Goal: Transaction & Acquisition: Purchase product/service

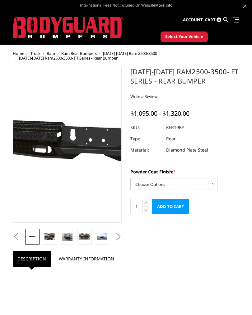
click at [52, 142] on img at bounding box center [108, 145] width 399 height 190
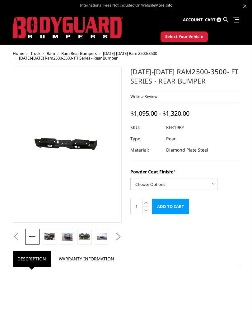
click at [50, 239] on img at bounding box center [50, 236] width 11 height 7
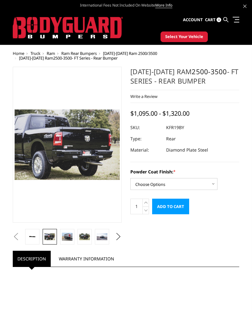
click at [69, 237] on img at bounding box center [67, 236] width 11 height 8
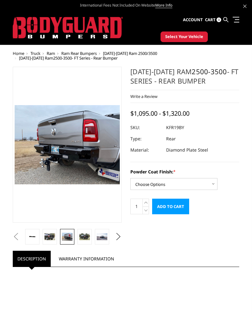
click at [86, 237] on img at bounding box center [84, 236] width 11 height 7
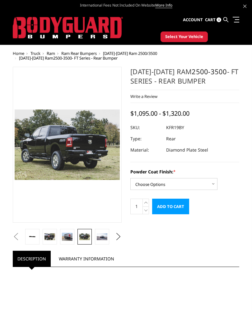
click at [189, 36] on span "Select Your Vehicle" at bounding box center [184, 37] width 38 height 6
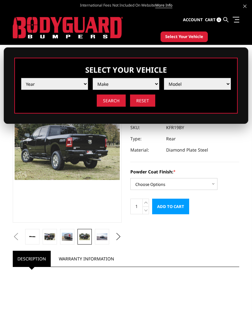
click at [35, 83] on select "Year 2025 2024 2023 2022 2021 2020 2019 2018 2017 2016 2015 2014 2013 2012 2011…" at bounding box center [54, 84] width 67 height 12
select select "yr_2022"
click at [148, 81] on select "Make Chevrolet Ford GMC Ram Toyota" at bounding box center [126, 84] width 67 height 12
select select "mk_ram"
click at [222, 86] on select "Model 1500 6-Lug 1500 Rebel 2500 / 3500 4500 / 5500 TRX" at bounding box center [197, 84] width 67 height 12
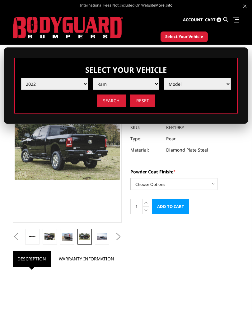
select select "md_2500-3500"
click at [116, 97] on input "Search" at bounding box center [111, 100] width 29 height 12
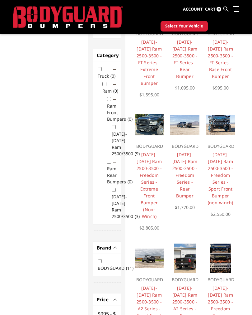
scroll to position [89, 0]
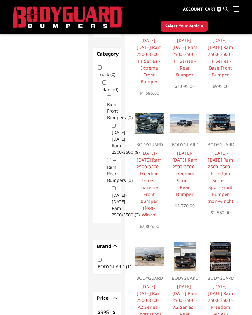
click at [108, 162] on input "Ram Rear Bumpers (0)" at bounding box center [109, 160] width 4 height 4
checkbox input "true"
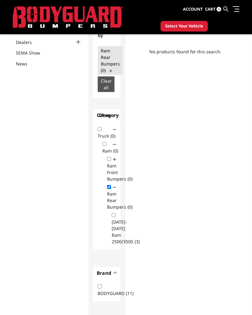
scroll to position [57, 0]
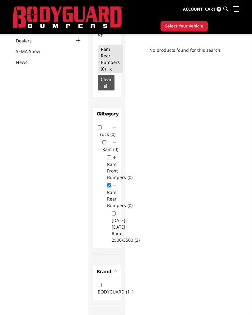
click at [116, 213] on input "[DATE]-[DATE] Ram 2500/3500 (3)" at bounding box center [114, 213] width 4 height 4
checkbox input "true"
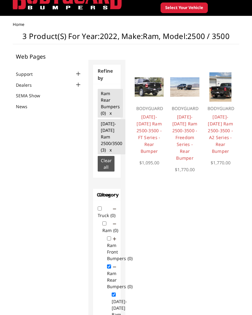
scroll to position [29, 0]
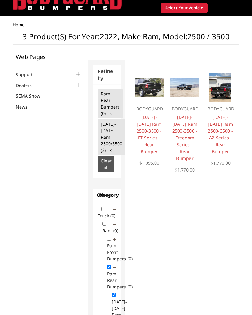
click at [187, 147] on link "[DATE]-[DATE] Ram 2500-3500 - Freedom Series - Rear Bumper" at bounding box center [185, 137] width 25 height 47
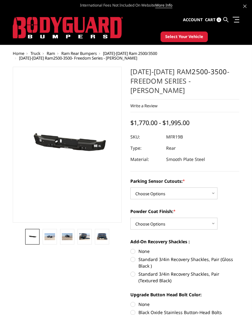
click at [47, 237] on img at bounding box center [50, 236] width 11 height 7
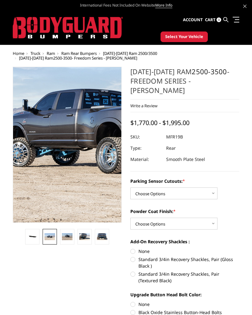
click at [52, 163] on img at bounding box center [107, 132] width 399 height 266
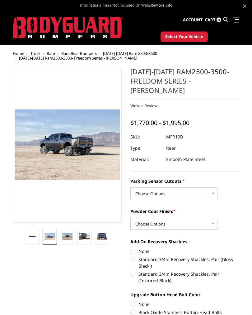
click at [206, 184] on label "Parking Sensor Cutouts: *" at bounding box center [185, 181] width 109 height 7
click at [206, 187] on select "Choose Options No - Without Parking Sensor Cutouts Yes - With Parking Sensor Cu…" at bounding box center [174, 193] width 87 height 12
click at [68, 233] on img at bounding box center [67, 236] width 11 height 7
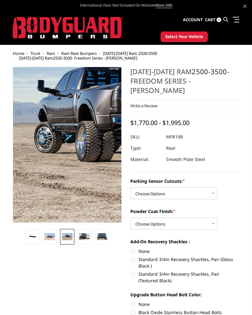
click at [49, 155] on img at bounding box center [117, 138] width 399 height 266
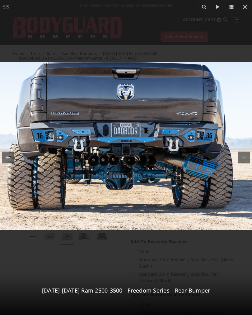
click at [246, 8] on icon at bounding box center [245, 6] width 7 height 7
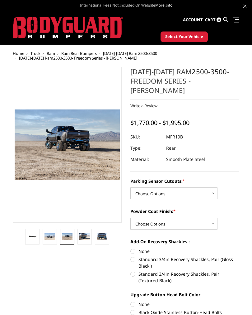
click at [213, 193] on select "Choose Options No - Without Parking Sensor Cutouts Yes - With Parking Sensor Cu…" at bounding box center [174, 193] width 87 height 12
select select "2709"
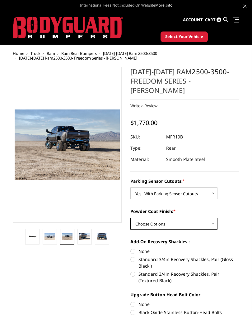
click at [210, 225] on select "Choose Options Bare Metal Texture Black Powder Coat" at bounding box center [174, 224] width 87 height 12
select select "2711"
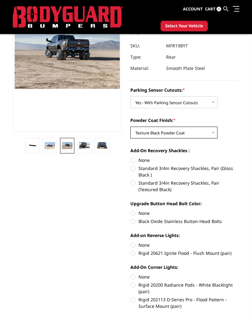
scroll to position [74, 0]
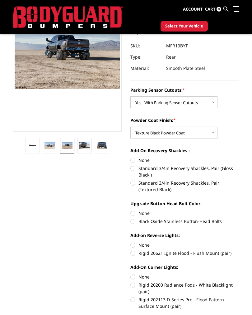
click at [131, 158] on label "None" at bounding box center [185, 160] width 109 height 7
click at [131, 157] on input "None" at bounding box center [131, 157] width 0 height 0
radio input "true"
click at [134, 212] on label "None" at bounding box center [185, 213] width 109 height 7
click at [131, 210] on input "None" at bounding box center [131, 210] width 0 height 0
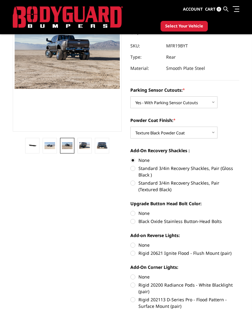
radio input "true"
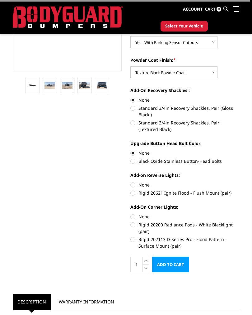
scroll to position [141, 0]
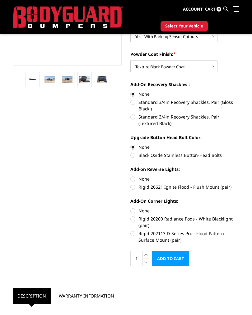
click at [135, 176] on label "None" at bounding box center [185, 178] width 109 height 7
click at [131, 176] on input "None" at bounding box center [131, 175] width 0 height 0
radio input "true"
click at [133, 208] on label "None" at bounding box center [185, 210] width 109 height 7
click at [131, 208] on input "None" at bounding box center [131, 207] width 0 height 0
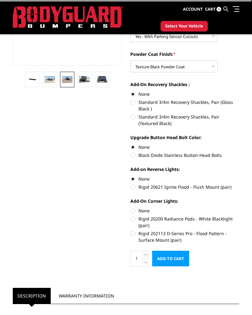
radio input "true"
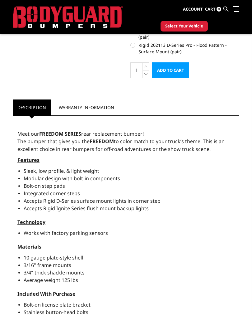
scroll to position [313, 0]
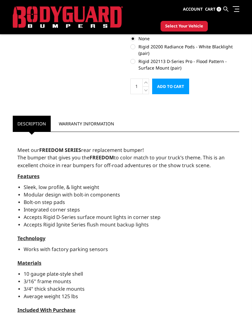
click at [68, 126] on link "Warranty Information" at bounding box center [86, 124] width 65 height 16
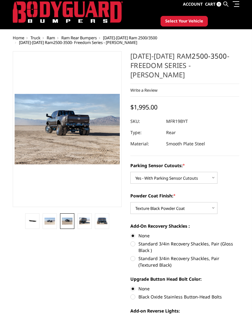
scroll to position [0, 0]
